Goal: Task Accomplishment & Management: Manage account settings

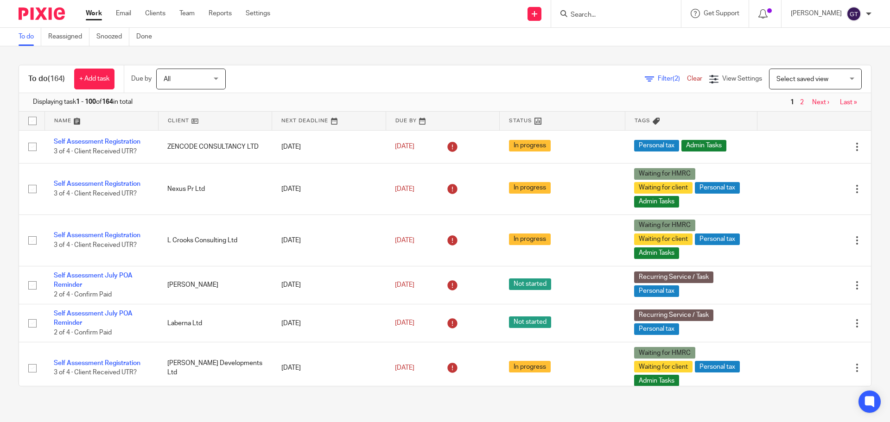
click at [598, 13] on input "Search" at bounding box center [611, 15] width 83 height 8
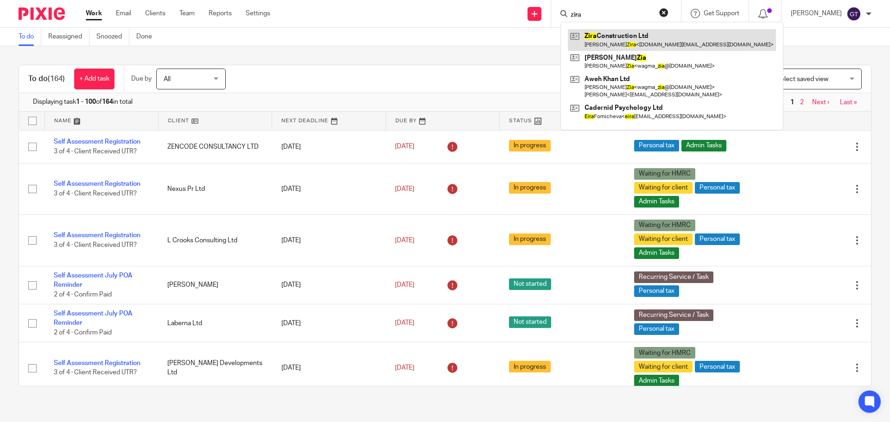
type input "zira"
click at [615, 39] on link at bounding box center [672, 39] width 208 height 21
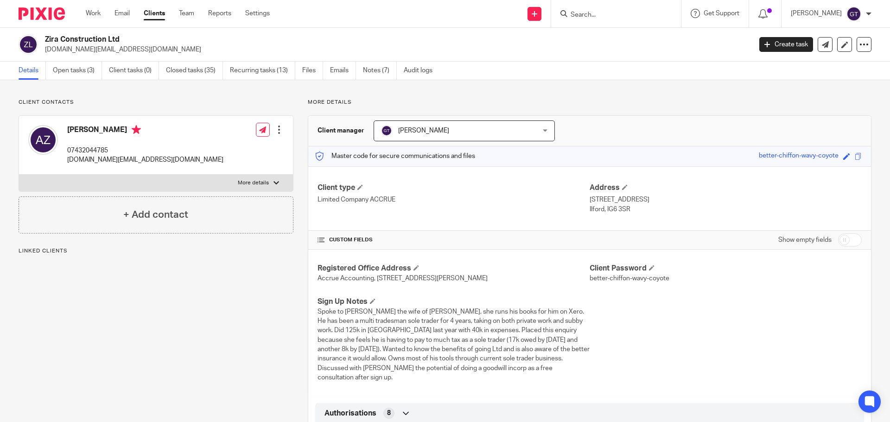
click at [73, 62] on link "Open tasks (3)" at bounding box center [77, 71] width 49 height 18
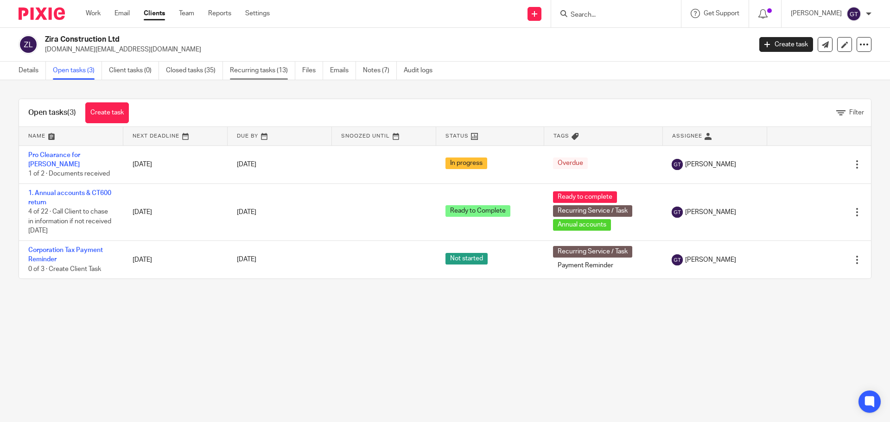
click at [279, 70] on link "Recurring tasks (13)" at bounding box center [262, 71] width 65 height 18
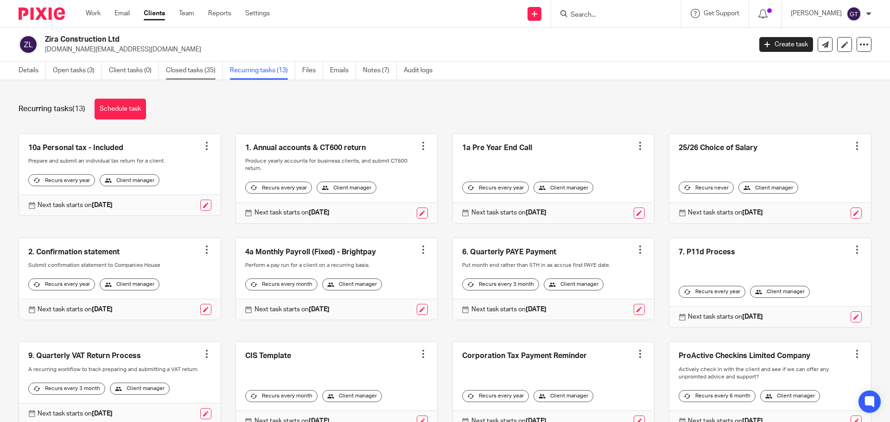
click at [184, 73] on link "Closed tasks (35)" at bounding box center [194, 71] width 57 height 18
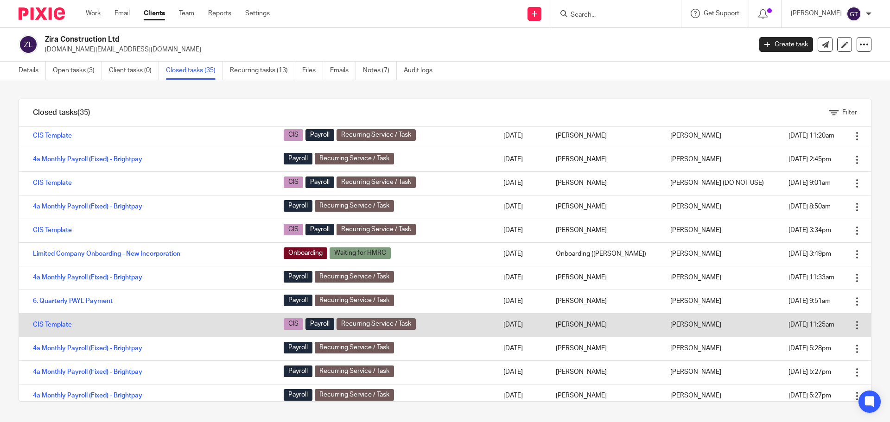
scroll to position [572, 0]
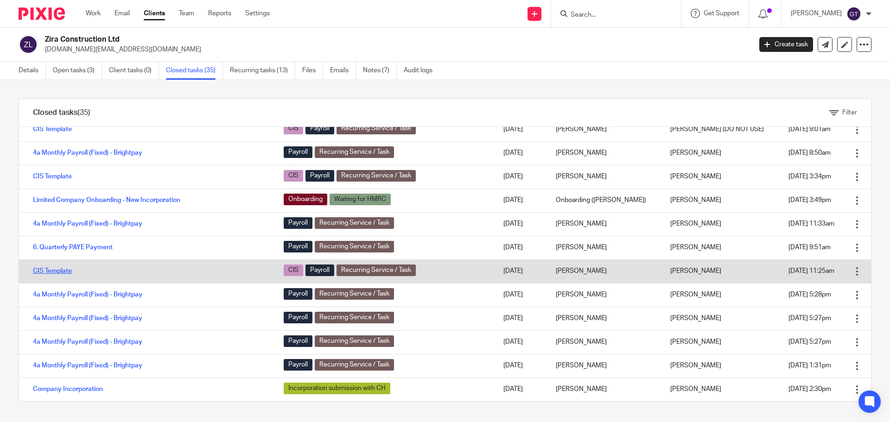
click at [57, 271] on link "CIS Template" at bounding box center [52, 271] width 39 height 6
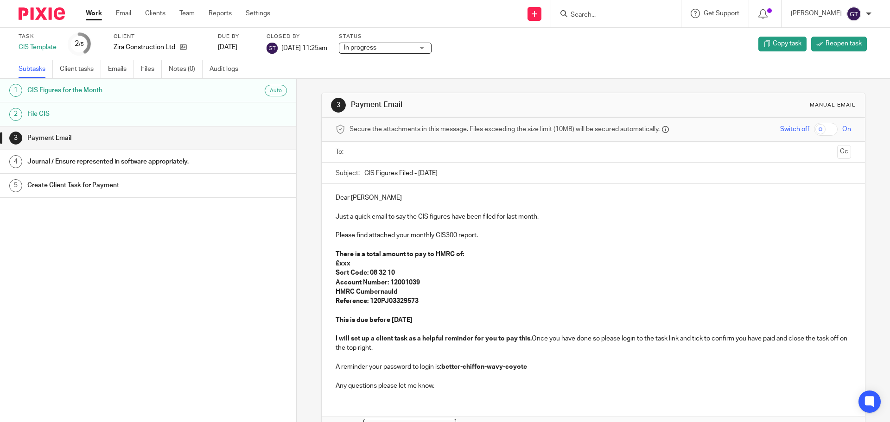
click at [608, 13] on input "Search" at bounding box center [611, 15] width 83 height 8
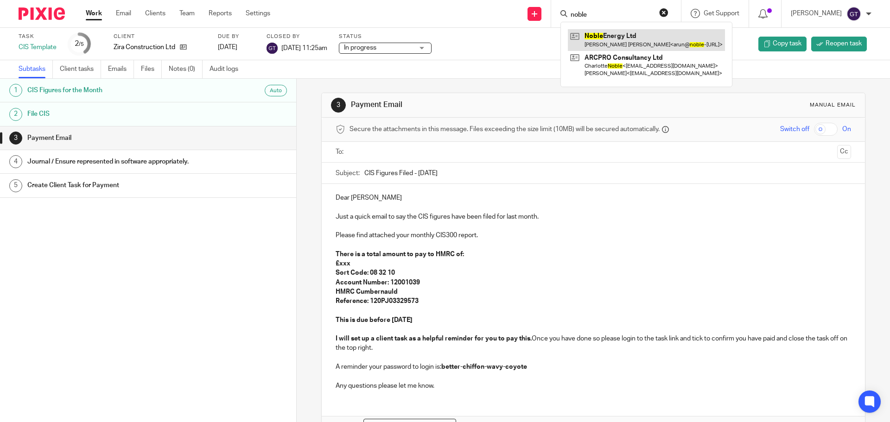
type input "noble"
click at [619, 32] on link at bounding box center [646, 39] width 157 height 21
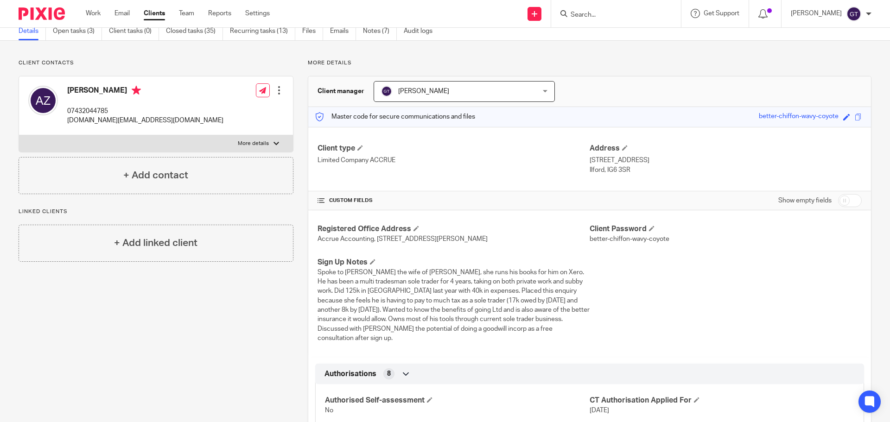
scroll to position [55, 0]
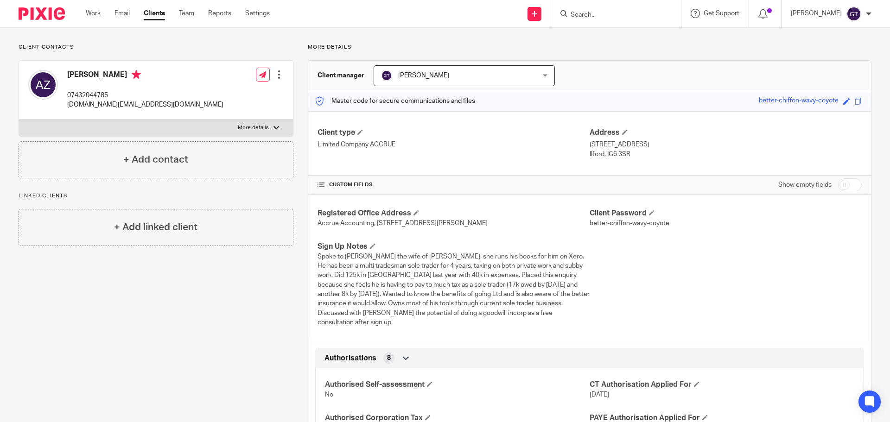
click at [846, 189] on input "checkbox" at bounding box center [850, 185] width 24 height 13
checkbox input "true"
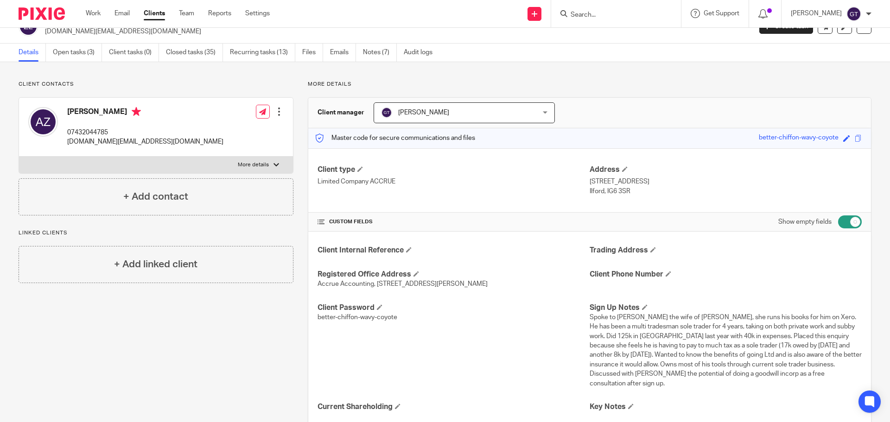
scroll to position [0, 0]
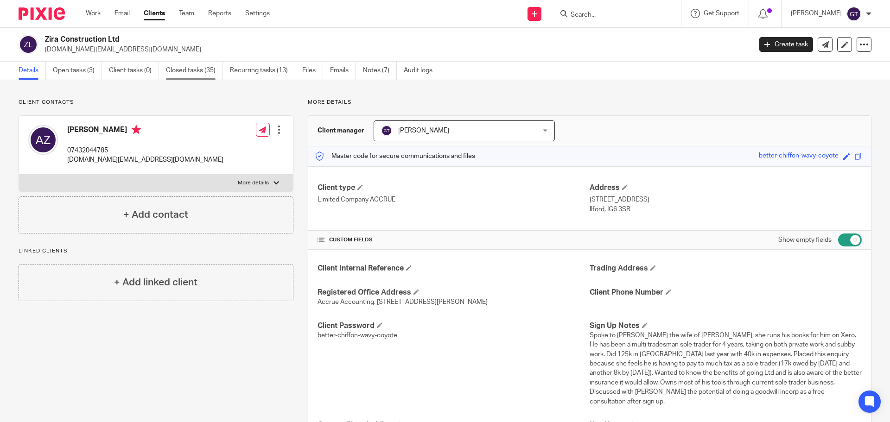
click at [184, 71] on link "Closed tasks (35)" at bounding box center [194, 71] width 57 height 18
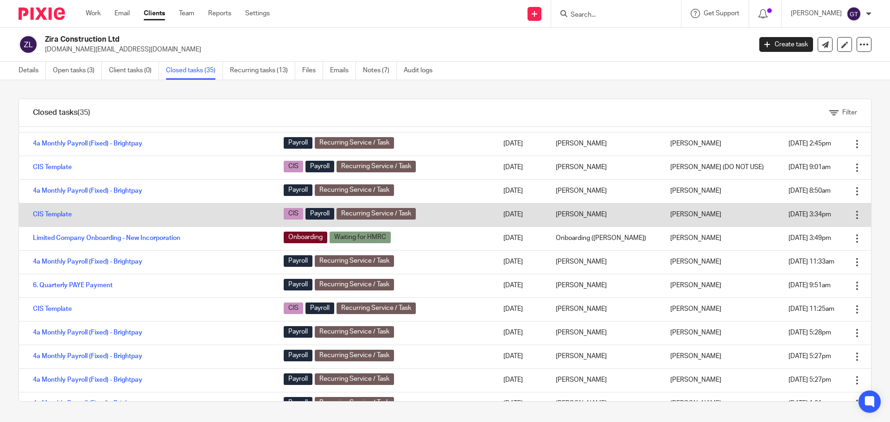
scroll to position [572, 0]
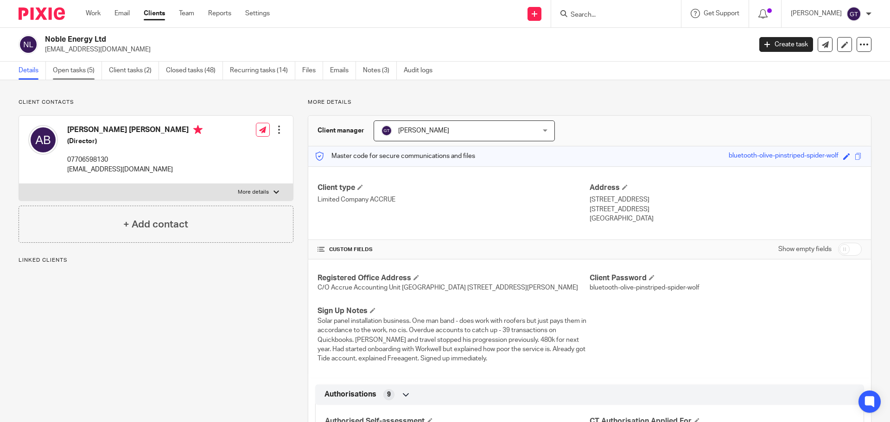
click at [81, 75] on link "Open tasks (5)" at bounding box center [77, 71] width 49 height 18
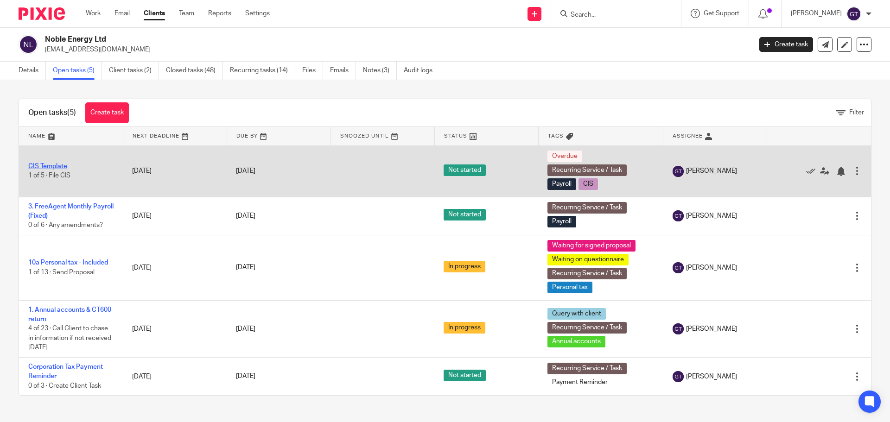
click at [50, 166] on link "CIS Template" at bounding box center [47, 166] width 39 height 6
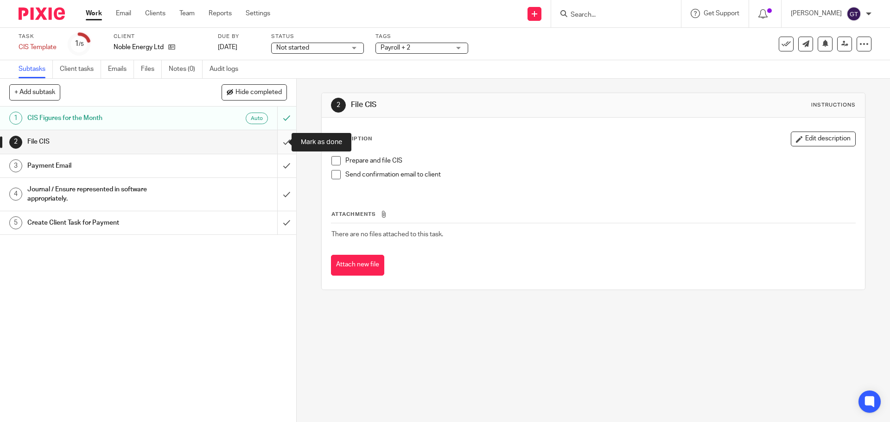
click at [281, 143] on input "submit" at bounding box center [148, 141] width 296 height 23
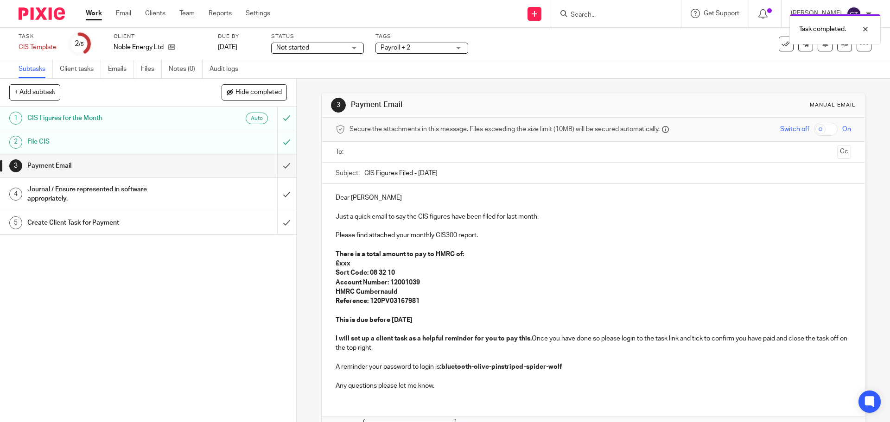
click at [395, 320] on strong "This is due before 16 Sep 2025" at bounding box center [374, 320] width 77 height 6
drag, startPoint x: 349, startPoint y: 265, endPoint x: 336, endPoint y: 265, distance: 13.0
click at [336, 265] on p "£xxx" at bounding box center [593, 263] width 515 height 9
drag, startPoint x: 502, startPoint y: 237, endPoint x: 324, endPoint y: 236, distance: 177.6
click at [324, 236] on div "Dear Arun Just a quick email to say the CIS figures have been filed for last mo…" at bounding box center [593, 291] width 543 height 214
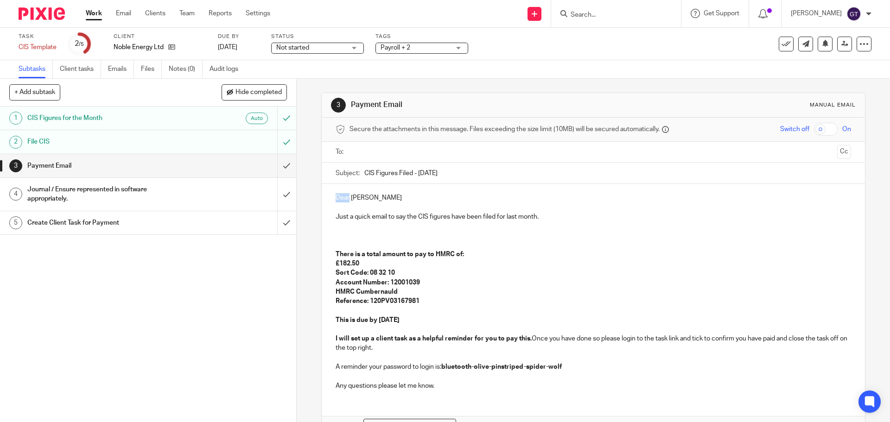
drag, startPoint x: 348, startPoint y: 198, endPoint x: 313, endPoint y: 201, distance: 34.4
click at [313, 201] on div "3 Payment Email Manual email Secure the attachments in this message. Files exce…" at bounding box center [594, 251] width 594 height 344
click at [373, 208] on p at bounding box center [593, 207] width 515 height 9
drag, startPoint x: 550, startPoint y: 214, endPoint x: 320, endPoint y: 214, distance: 229.5
click at [322, 214] on div "Hi Arun Just a quick email to say the CIS figures have been filed for last mont…" at bounding box center [593, 291] width 543 height 214
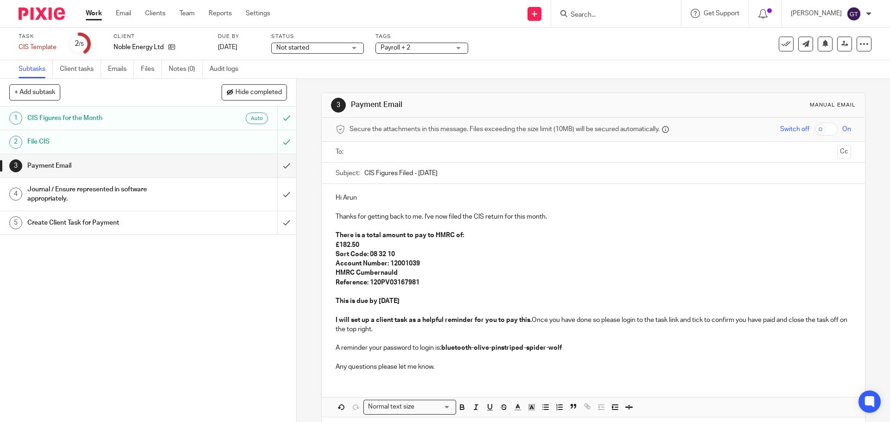
click at [384, 300] on strong "This is due by 19 Sep 2025" at bounding box center [368, 301] width 64 height 6
click at [421, 299] on p "This is due by 22 Sep 2025" at bounding box center [593, 301] width 515 height 9
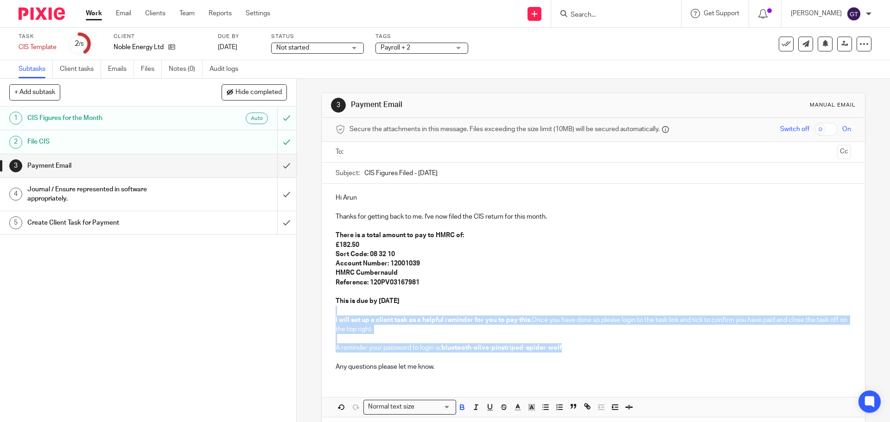
drag, startPoint x: 569, startPoint y: 346, endPoint x: 318, endPoint y: 314, distance: 253.8
click at [318, 314] on div "3 Payment Email Manual email Secure the attachments in this message. Files exce…" at bounding box center [594, 251] width 594 height 344
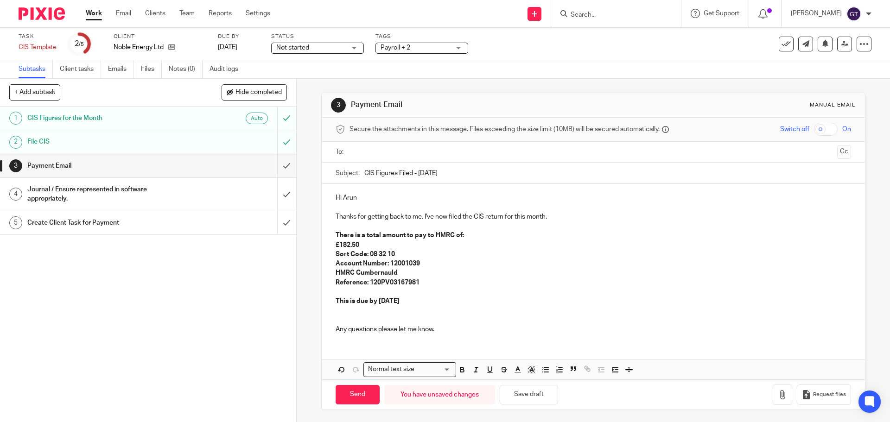
click at [356, 322] on p at bounding box center [593, 320] width 515 height 9
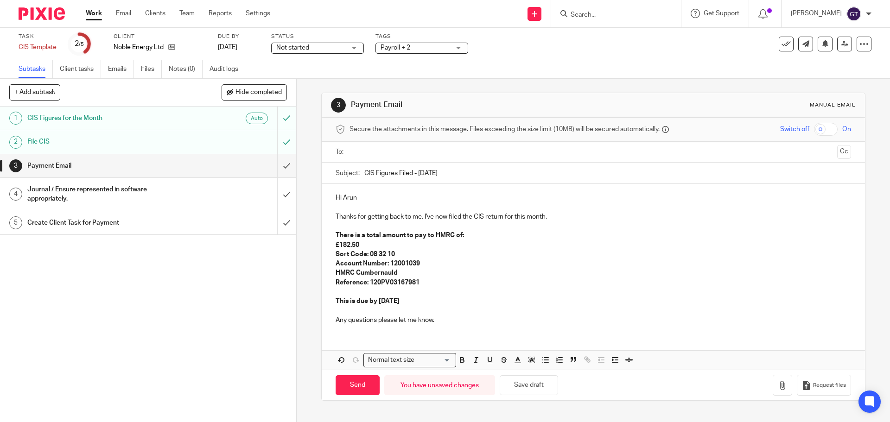
click at [369, 153] on input "text" at bounding box center [593, 152] width 480 height 11
click at [404, 219] on p "Thanks for getting back to me. I've now filed the CIS return for this month." at bounding box center [593, 218] width 515 height 9
click at [350, 387] on input "Send" at bounding box center [358, 388] width 44 height 20
type input "Sent"
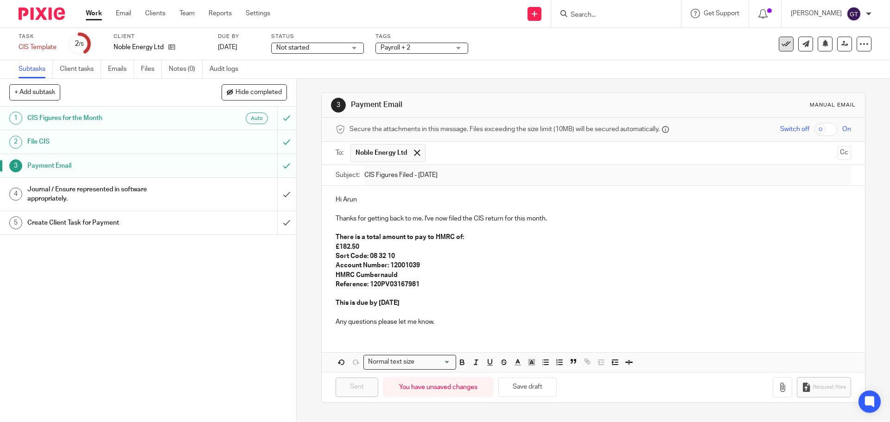
click at [782, 47] on icon at bounding box center [786, 43] width 9 height 9
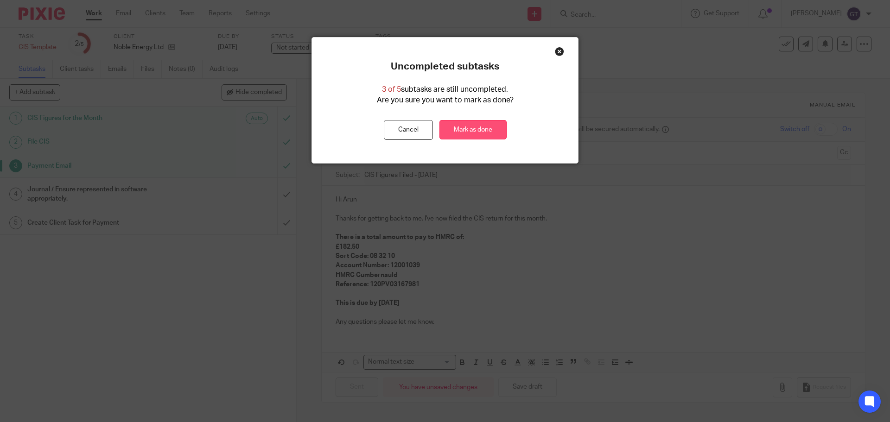
click at [466, 130] on link "Mark as done" at bounding box center [473, 130] width 67 height 20
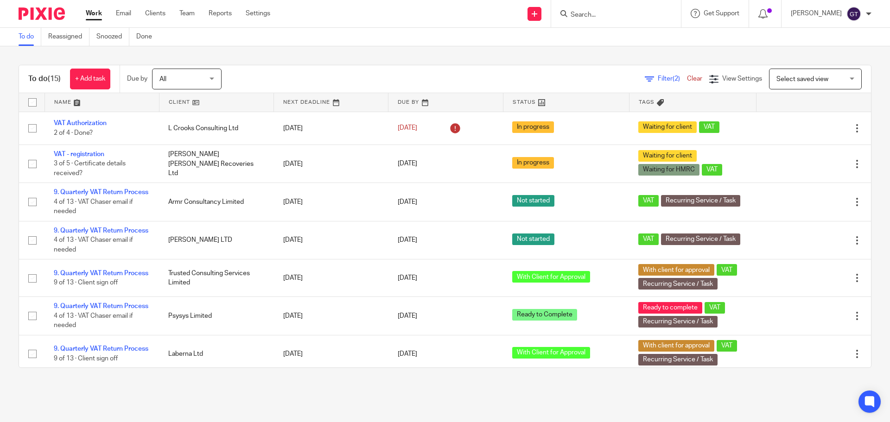
click at [599, 14] on input "Search" at bounding box center [611, 15] width 83 height 8
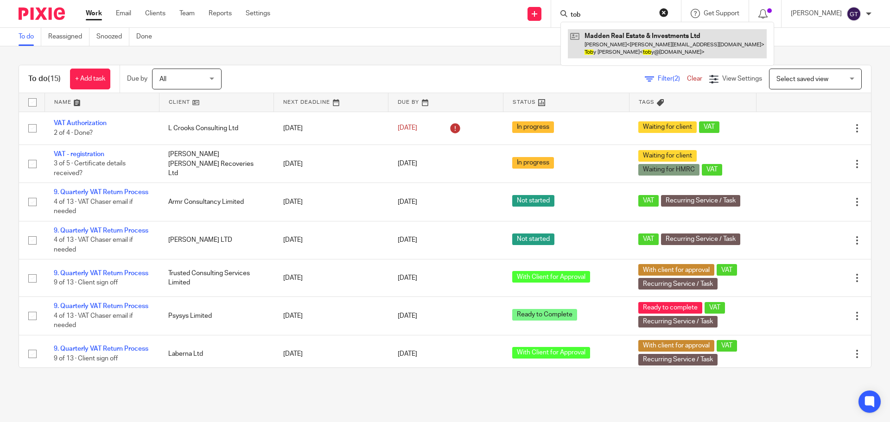
type input "tob"
click at [621, 40] on link at bounding box center [667, 43] width 199 height 29
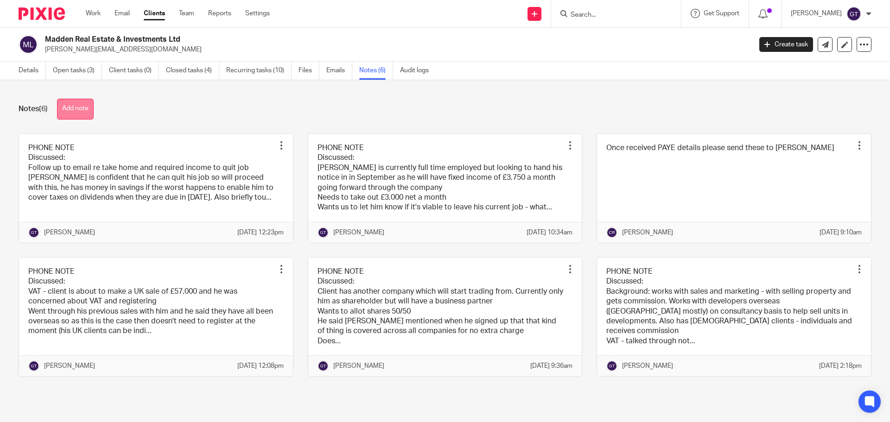
click at [84, 110] on button "Add note" at bounding box center [75, 109] width 37 height 21
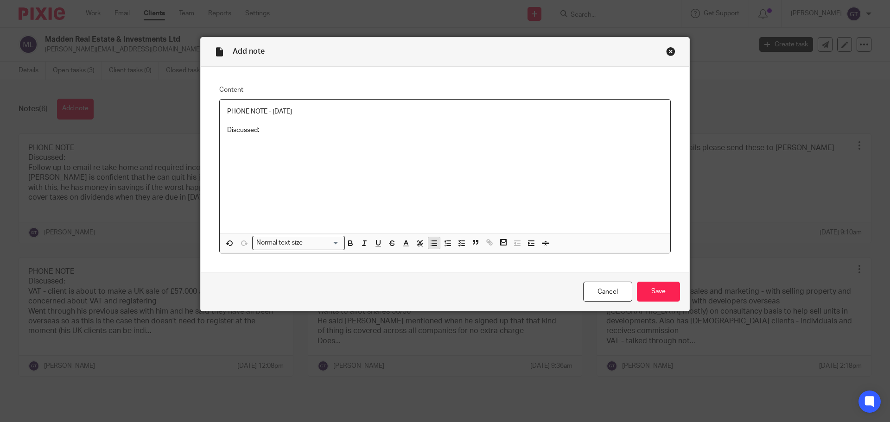
click at [430, 242] on icon "button" at bounding box center [434, 243] width 8 height 8
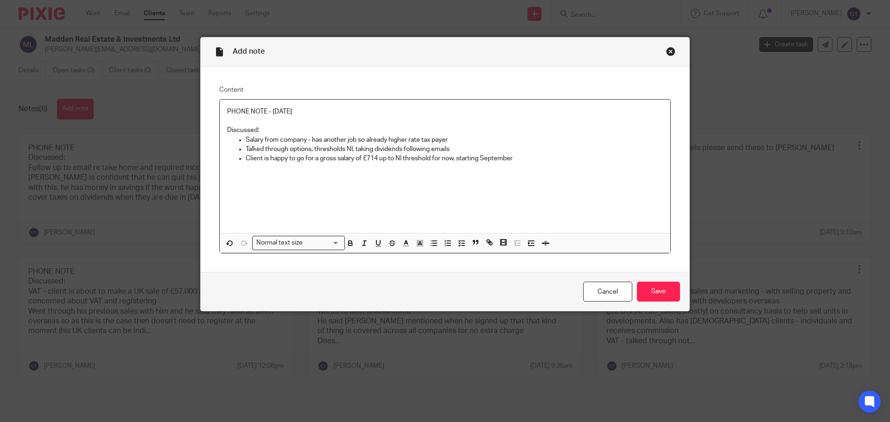
drag, startPoint x: 315, startPoint y: 112, endPoint x: 221, endPoint y: 113, distance: 94.1
click at [221, 113] on div "PHONE NOTE - 16/9/2025 Discussed: Salary from company - has another job so alre…" at bounding box center [445, 167] width 451 height 134
click at [582, 187] on div "PHONE NOTE - 16/9/2025 Discussed: Salary from company - has another job so alre…" at bounding box center [445, 167] width 451 height 134
drag, startPoint x: 240, startPoint y: 109, endPoint x: 214, endPoint y: 108, distance: 26.5
click at [214, 108] on div "Content PHONE NOTE - 16/9/2025 Discussed: Salary from company - has another job…" at bounding box center [445, 170] width 489 height 206
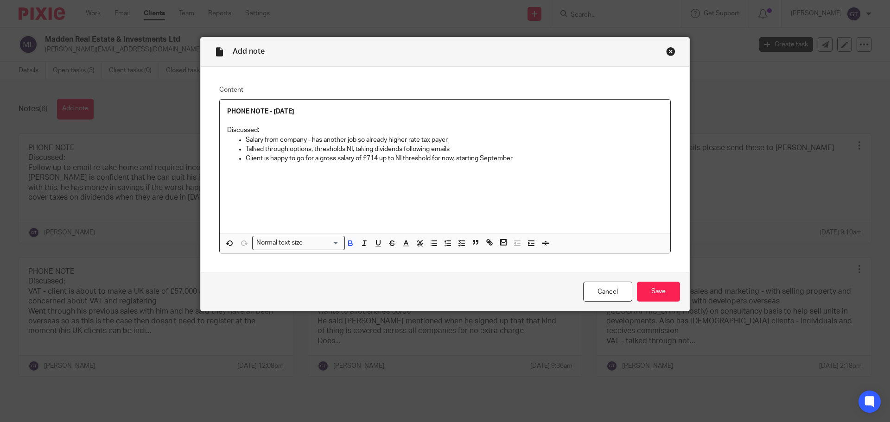
click at [268, 139] on p "Salary from company - has another job so already higher rate tax payer" at bounding box center [454, 139] width 417 height 9
click at [659, 292] on input "Save" at bounding box center [658, 292] width 43 height 20
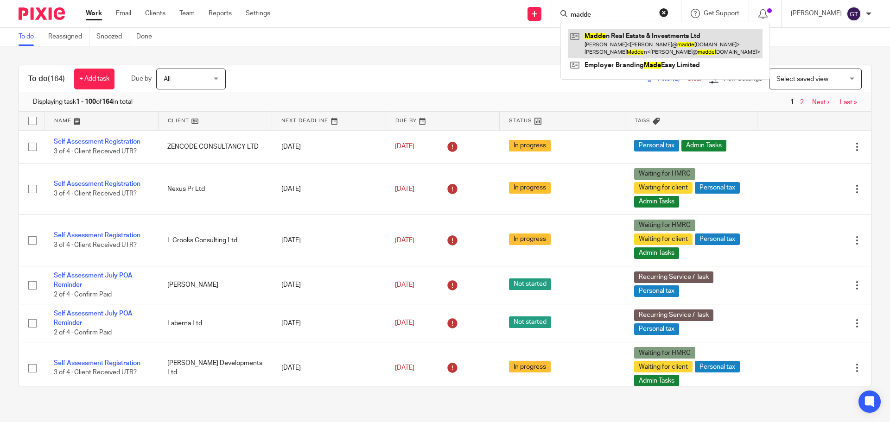
type input "madde"
click at [612, 46] on link at bounding box center [665, 43] width 195 height 29
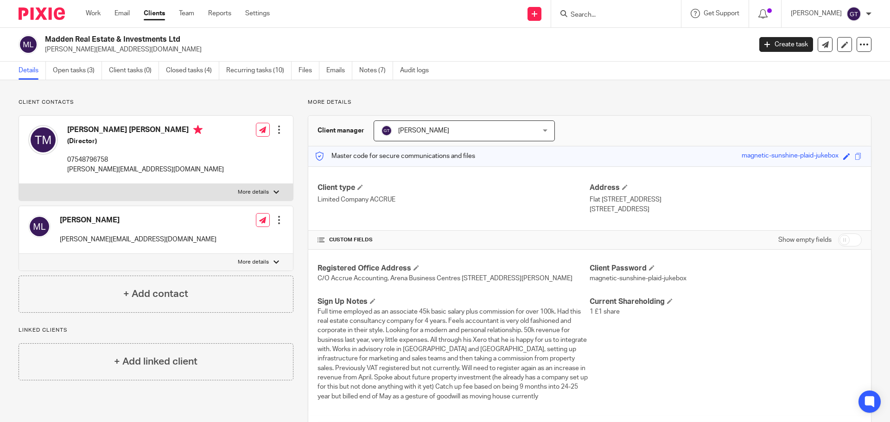
click at [257, 192] on p "More details" at bounding box center [253, 192] width 31 height 7
click at [19, 184] on input "More details" at bounding box center [19, 184] width 0 height 0
checkbox input "true"
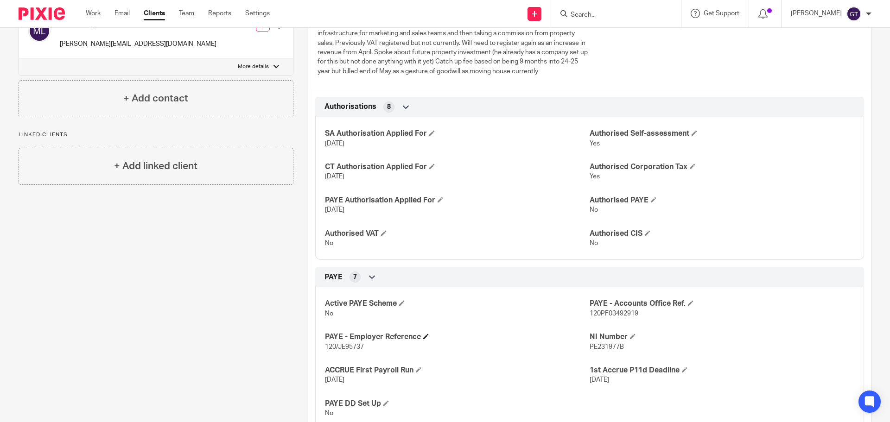
scroll to position [93, 0]
